Goal: Book appointment/travel/reservation

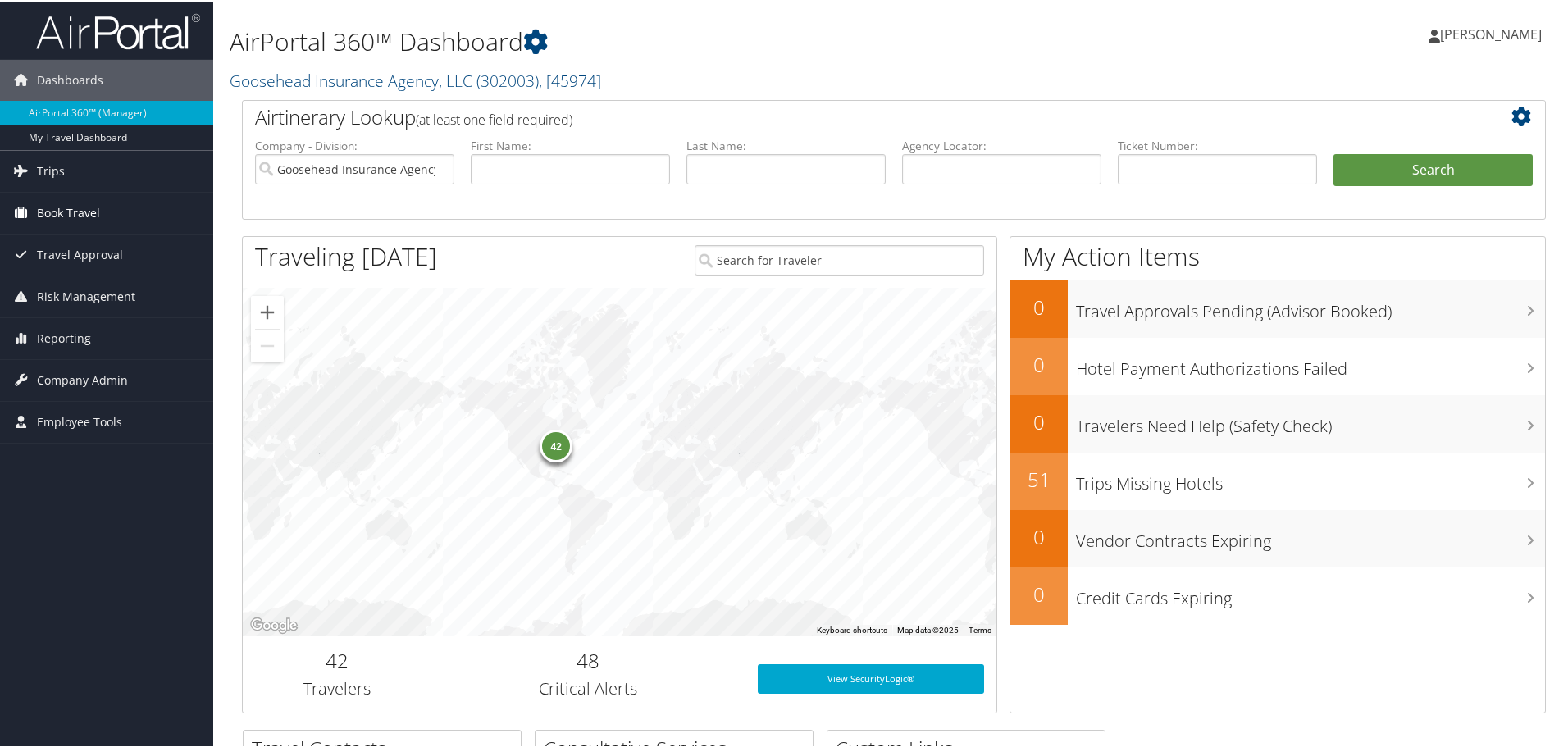
click at [78, 199] on span "Book Travel" at bounding box center [68, 212] width 64 height 41
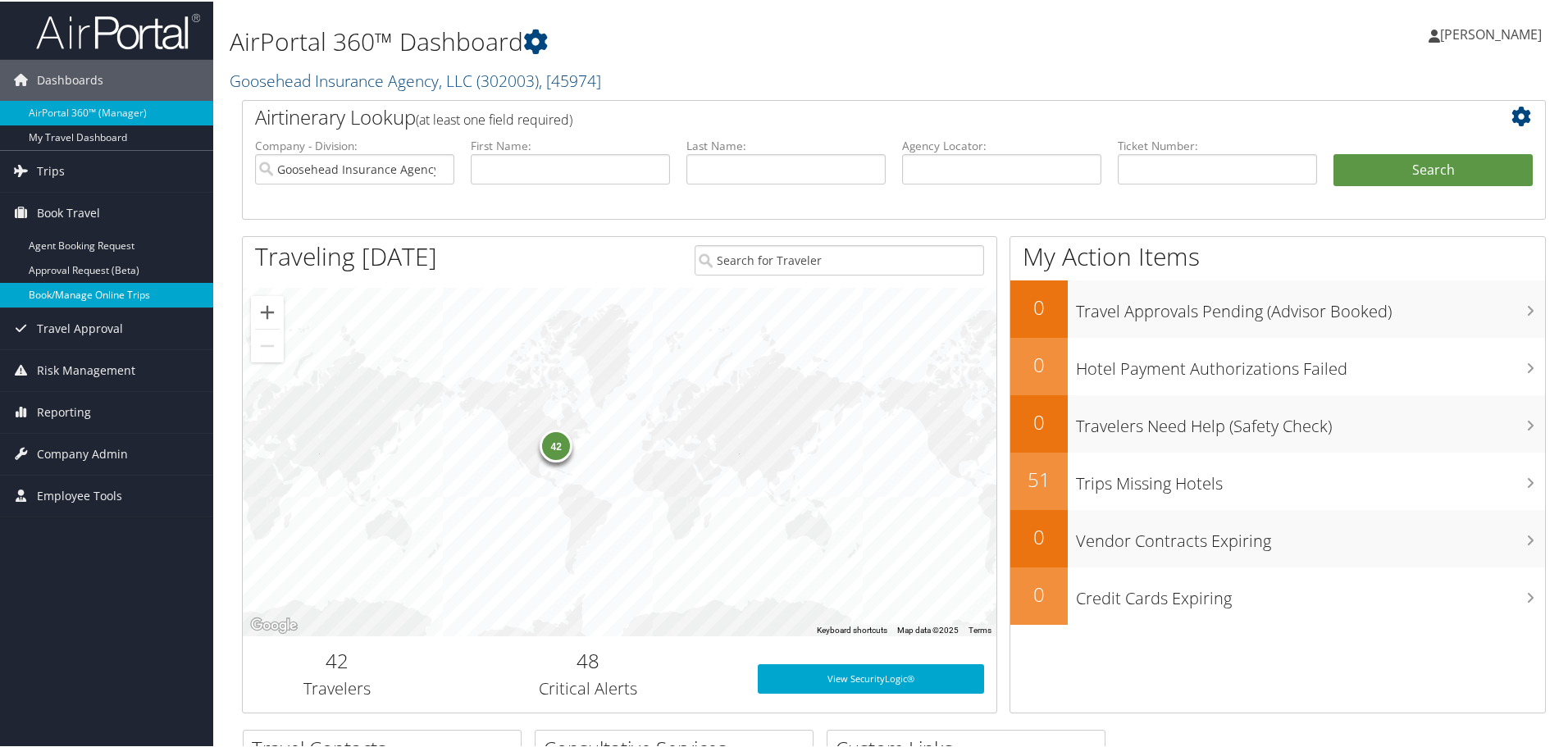
click at [86, 290] on link "Book/Manage Online Trips" at bounding box center [107, 294] width 214 height 25
